Goal: Transaction & Acquisition: Purchase product/service

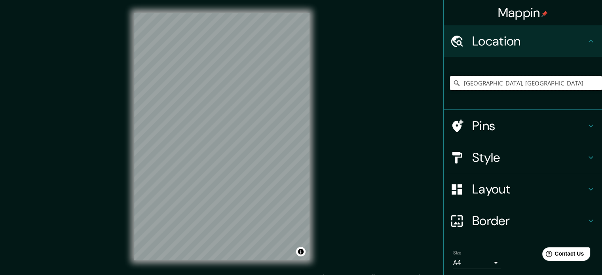
click at [531, 85] on input "Bogotá, Colombia" at bounding box center [526, 83] width 152 height 14
click at [535, 83] on input "Bogotá, Colombia" at bounding box center [526, 83] width 152 height 14
click at [505, 82] on input "Bogotá, Colombia" at bounding box center [526, 83] width 152 height 14
click at [511, 80] on input "Bogotá, Colombia" at bounding box center [526, 83] width 152 height 14
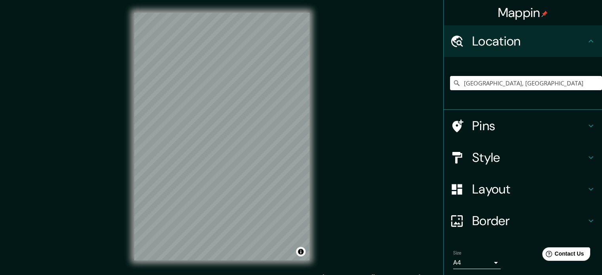
click at [542, 85] on input "Bogotá, Colombia" at bounding box center [526, 83] width 152 height 14
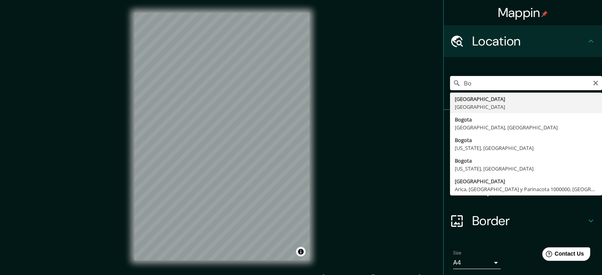
type input "B"
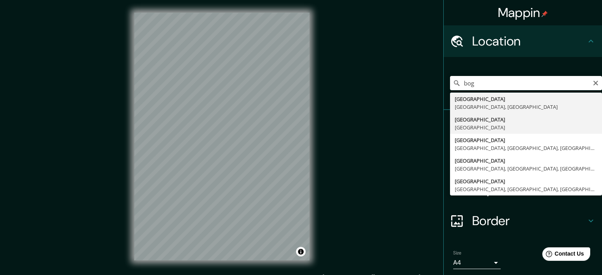
type input "Bogotá, Colombia"
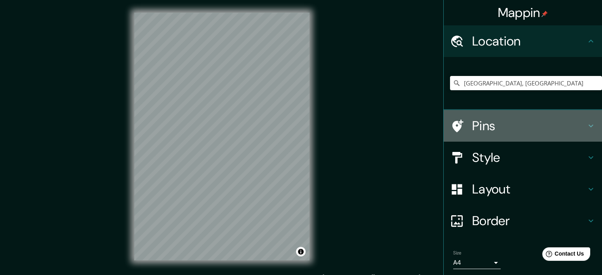
click at [514, 127] on h4 "Pins" at bounding box center [529, 126] width 114 height 16
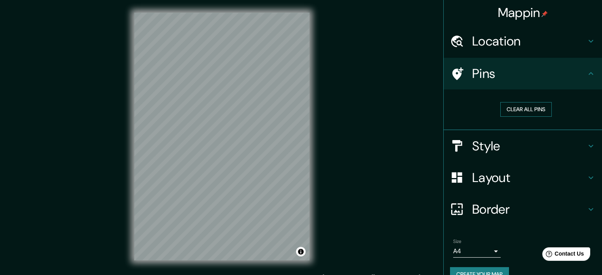
click at [523, 109] on button "Clear all pins" at bounding box center [525, 109] width 51 height 15
click at [400, 112] on div "Mappin Location Bogotá, Colombia Pins Clear all pins Style Layout Border Choose…" at bounding box center [301, 143] width 602 height 286
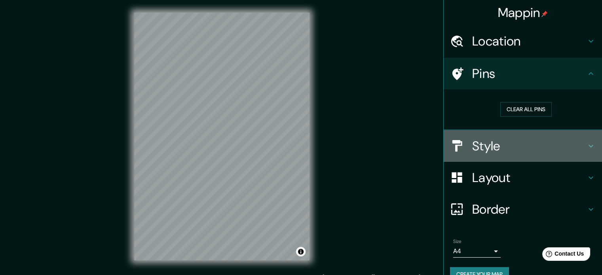
click at [533, 142] on h4 "Style" at bounding box center [529, 146] width 114 height 16
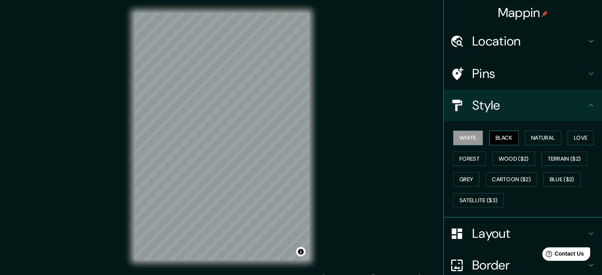
click at [499, 136] on button "Black" at bounding box center [504, 138] width 30 height 15
click at [471, 133] on button "White" at bounding box center [468, 138] width 30 height 15
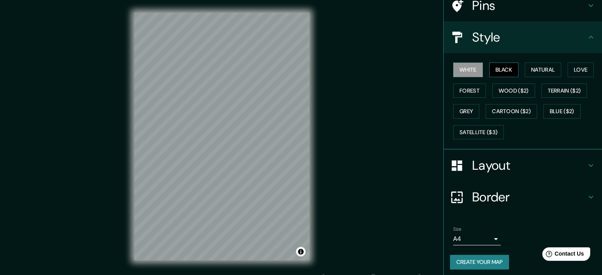
scroll to position [70, 0]
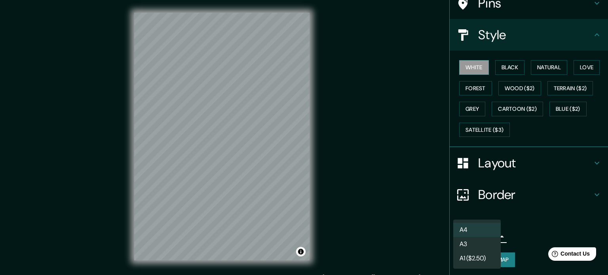
click at [488, 231] on body "Mappin Location Bogotá, Colombia Pins Style White Black Natural Love Forest Woo…" at bounding box center [304, 137] width 608 height 275
click at [490, 245] on li "A3" at bounding box center [476, 244] width 47 height 14
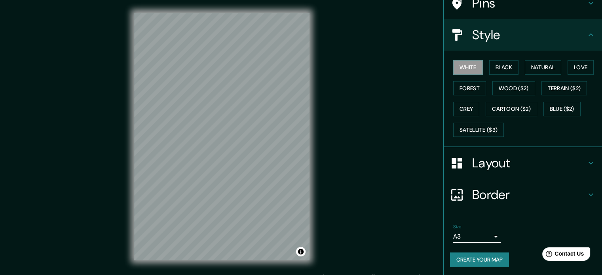
click at [489, 257] on button "Create your map" at bounding box center [479, 259] width 59 height 15
